Goal: Task Accomplishment & Management: Manage account settings

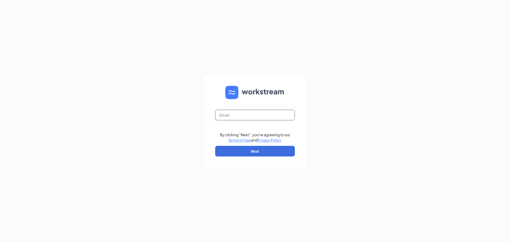
click at [246, 117] on input "text" at bounding box center [255, 115] width 80 height 11
type input "[EMAIL_ADDRESS][DOMAIN_NAME]"
click at [268, 148] on button "Next" at bounding box center [255, 151] width 80 height 11
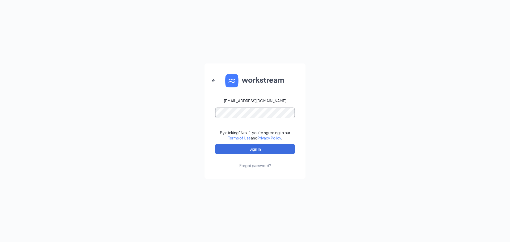
click at [215, 144] on button "Sign In" at bounding box center [255, 149] width 80 height 11
click at [250, 147] on button "Sign In" at bounding box center [255, 149] width 80 height 11
click at [207, 116] on form "[EMAIL_ADDRESS][DOMAIN_NAME] Credential mismatches. By clicking "Next", you're …" at bounding box center [255, 121] width 101 height 115
click at [215, 144] on button "Sign In" at bounding box center [255, 149] width 80 height 11
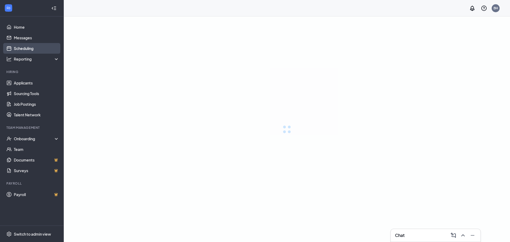
click at [33, 83] on link "Applicants" at bounding box center [36, 83] width 45 height 11
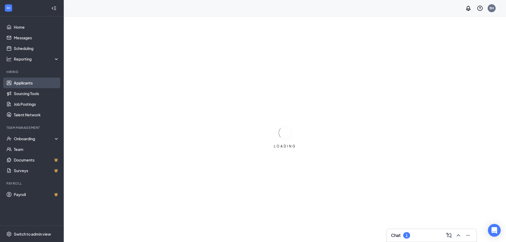
click at [24, 85] on link "Applicants" at bounding box center [36, 83] width 45 height 11
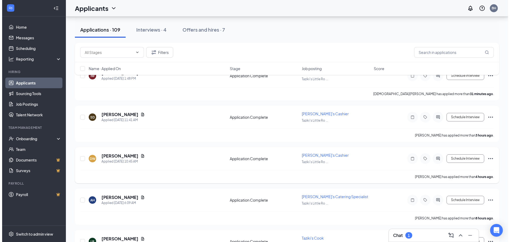
scroll to position [53, 0]
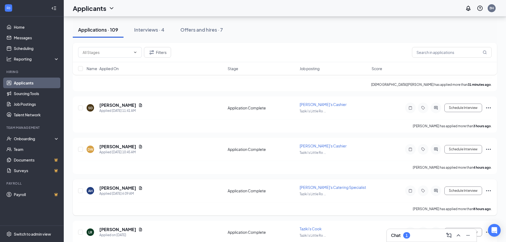
click at [139, 188] on icon "Document" at bounding box center [140, 187] width 3 height 3
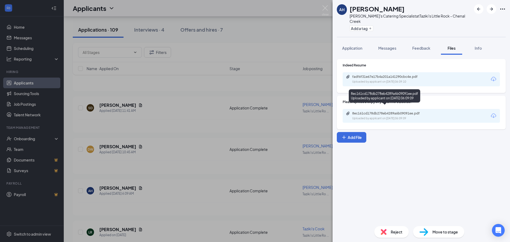
click at [384, 111] on div "8ec161cd178db278eb4289a6b09091ee.pdf" at bounding box center [389, 113] width 74 height 4
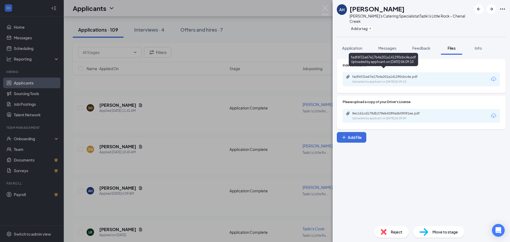
click at [389, 75] on div "fadf6f31e67e17b4a201a141290cbc4e.pdf" at bounding box center [389, 77] width 74 height 4
click at [324, 10] on img at bounding box center [325, 10] width 7 height 10
click at [327, 7] on img at bounding box center [325, 10] width 7 height 10
click at [326, 9] on div "Applicants BH" at bounding box center [287, 8] width 447 height 16
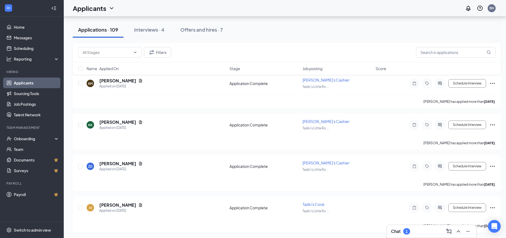
scroll to position [957, 0]
